Goal: Information Seeking & Learning: Learn about a topic

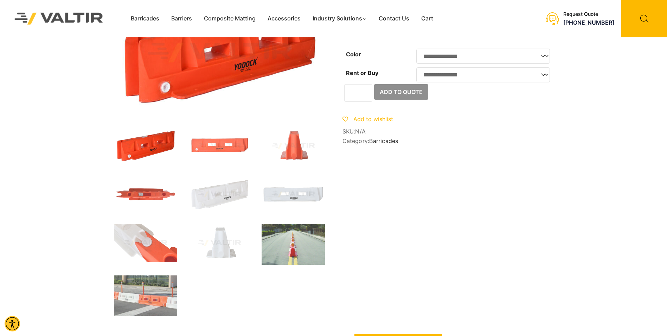
scroll to position [35, 0]
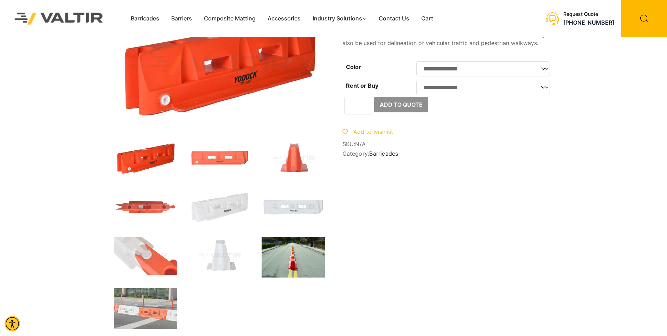
click at [291, 264] on img at bounding box center [293, 256] width 63 height 41
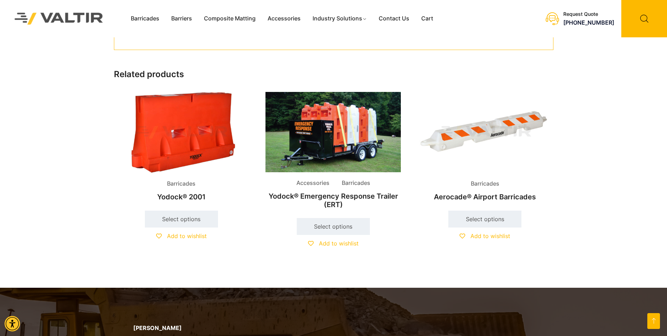
scroll to position [457, 0]
click at [480, 198] on h2 "Aerocade® Airport Barricades" at bounding box center [485, 196] width 135 height 15
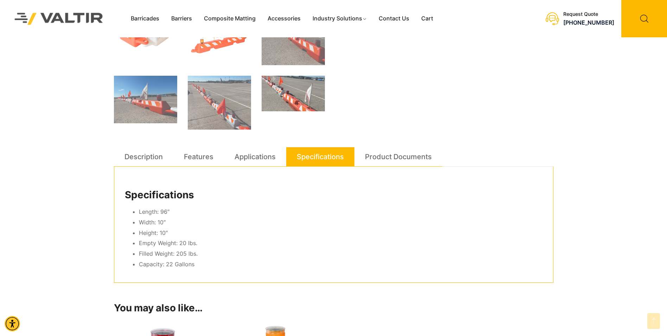
scroll to position [317, 0]
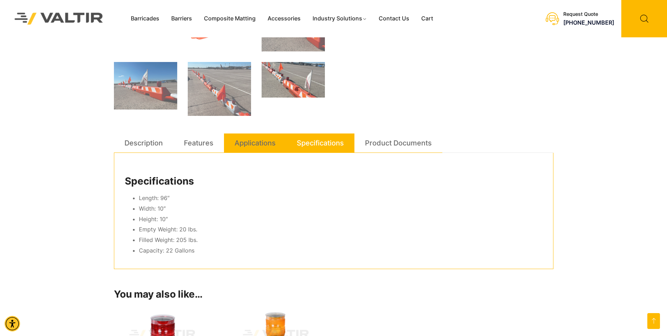
click at [258, 143] on link "Applications" at bounding box center [255, 142] width 41 height 19
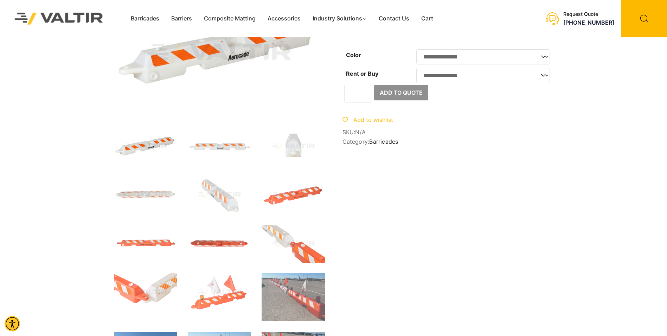
scroll to position [0, 0]
